Goal: Transaction & Acquisition: Subscribe to service/newsletter

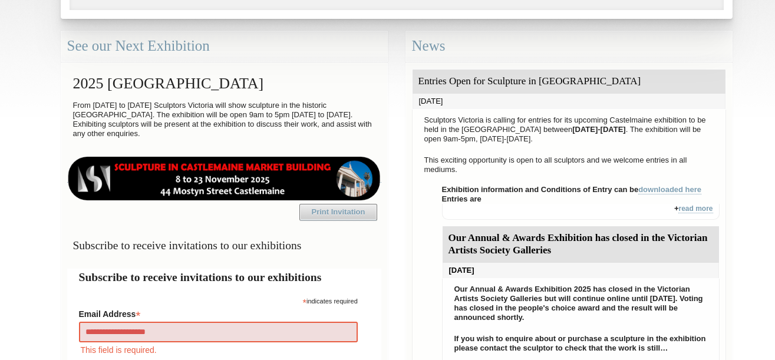
type input "**********"
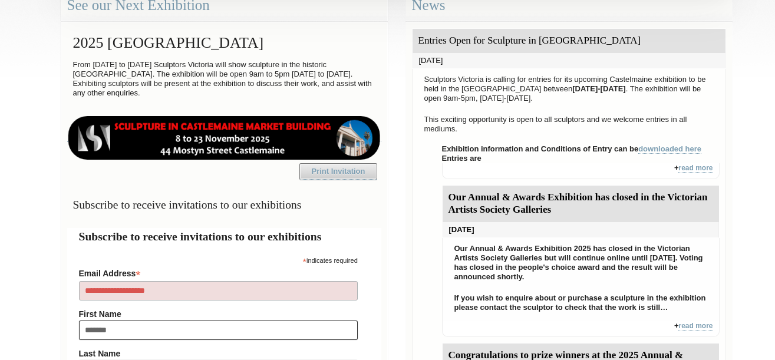
type input "********"
type input "******"
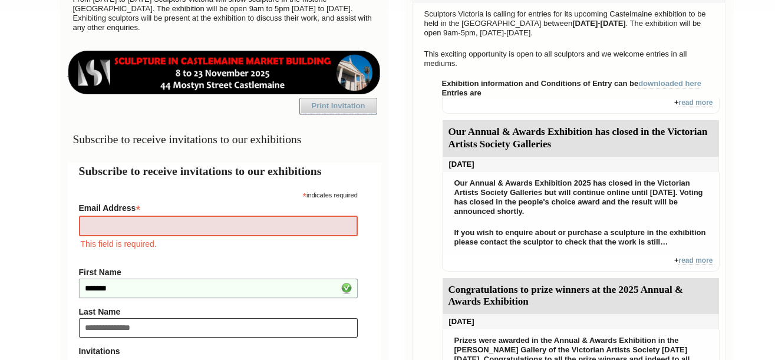
type input "**********"
